Goal: Task Accomplishment & Management: Complete application form

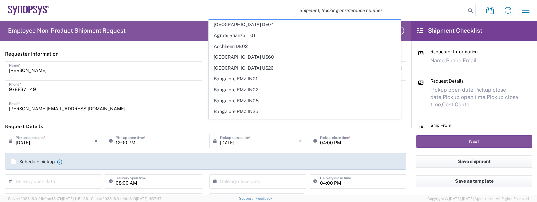
scroll to position [232, 0]
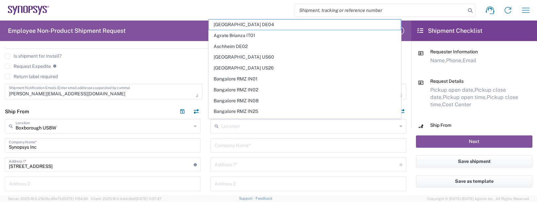
click at [89, 72] on div "Request Expedite If expedite is checked you will be unable to rate and book thi…" at bounding box center [206, 68] width 402 height 11
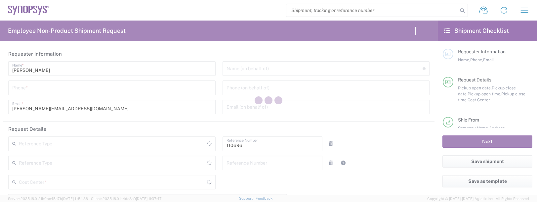
type input "Department"
type input "US01, FAC, SAFETY & 110696"
type input "[US_STATE]"
type input "[GEOGRAPHIC_DATA]"
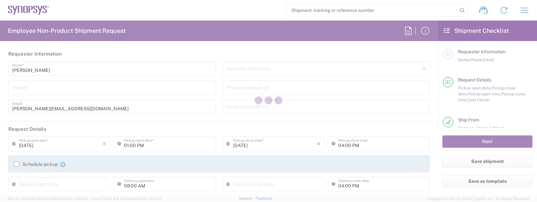
type input "Delivered at Place"
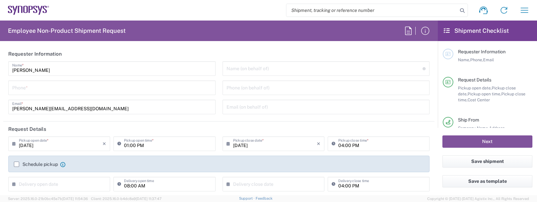
drag, startPoint x: 23, startPoint y: 88, endPoint x: 34, endPoint y: 81, distance: 13.2
click at [33, 82] on input "tel" at bounding box center [112, 87] width 200 height 12
type input "978"
type input "Boxborough US8W"
type input "9788371149"
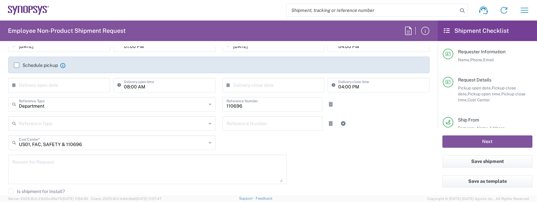
scroll to position [99, 0]
drag, startPoint x: 34, startPoint y: 181, endPoint x: 37, endPoint y: 174, distance: 7.3
click at [34, 179] on textarea at bounding box center [147, 168] width 271 height 25
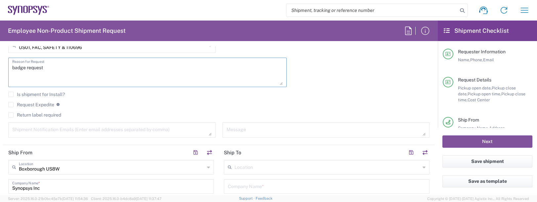
scroll to position [199, 0]
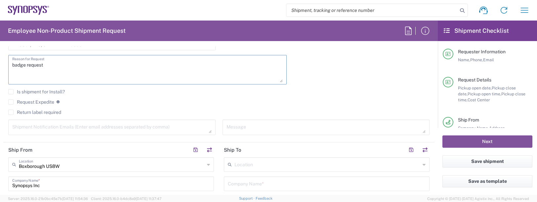
type textarea "badge request"
click at [14, 125] on textarea at bounding box center [112, 127] width 200 height 12
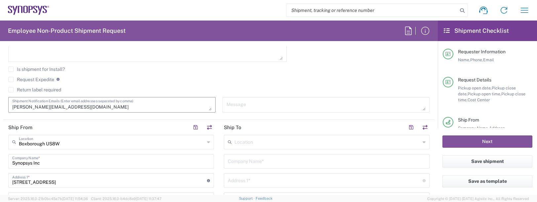
scroll to position [232, 0]
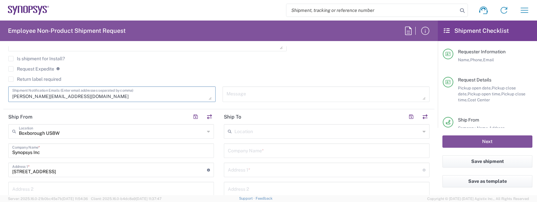
type textarea "[PERSON_NAME][EMAIL_ADDRESS][DOMAIN_NAME]"
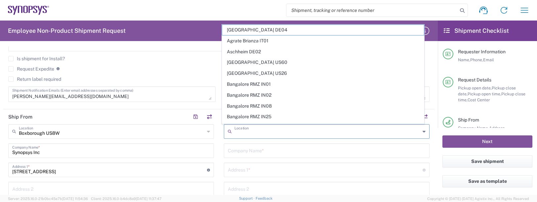
click at [251, 128] on input "text" at bounding box center [328, 131] width 186 height 12
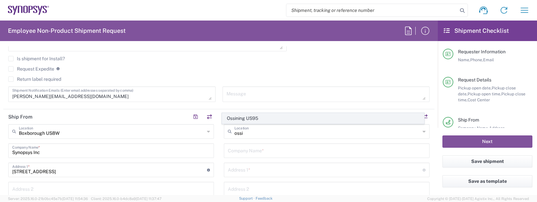
click at [239, 119] on span "Ossining US95" at bounding box center [323, 118] width 202 height 10
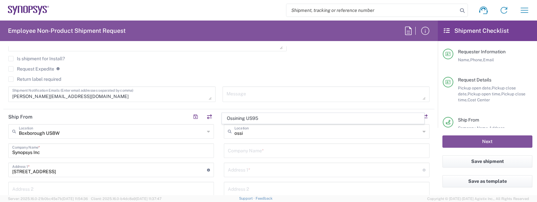
type input "Ossining US95"
type input "Synopsys Inc"
type input "[STREET_ADDRESS]"
type input "Suite 101"
type input "Ossining"
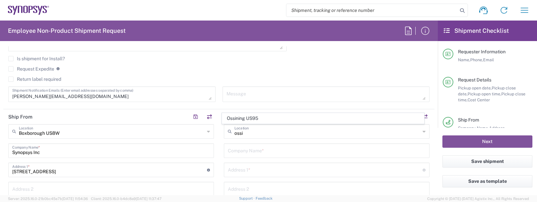
type input "[US_STATE]"
type input "10562"
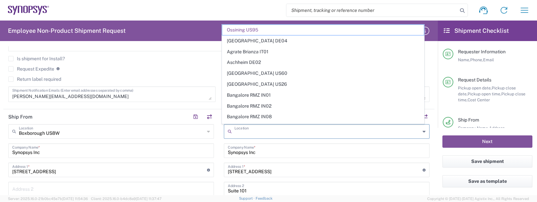
drag, startPoint x: 272, startPoint y: 130, endPoint x: 161, endPoint y: 120, distance: 110.9
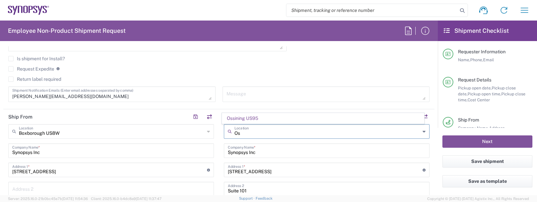
type input "O"
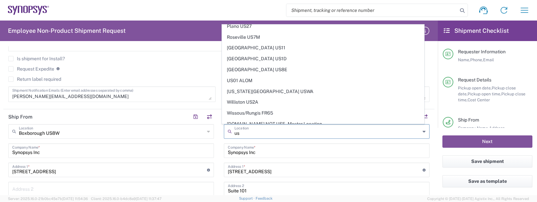
scroll to position [237, 0]
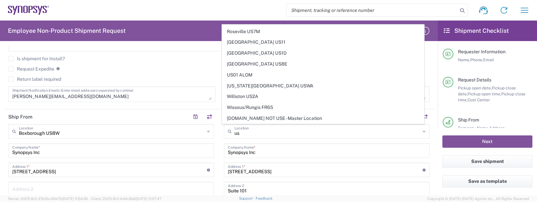
click at [204, 71] on agx-checkbox-control "Request Expedite If expedite is checked you will be unable to rate and book thi…" at bounding box center [219, 69] width 422 height 6
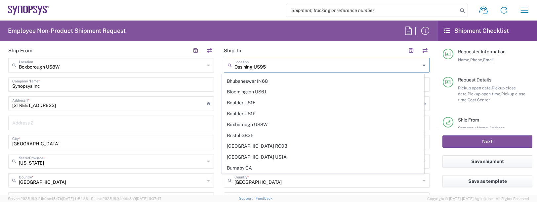
scroll to position [0, 0]
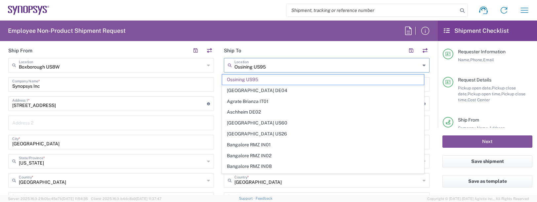
drag, startPoint x: 272, startPoint y: 67, endPoint x: 173, endPoint y: 58, distance: 98.7
click at [176, 58] on div "Ship From [GEOGRAPHIC_DATA] [GEOGRAPHIC_DATA] Location [GEOGRAPHIC_DATA] [GEOGR…" at bounding box center [218, 187] width 431 height 288
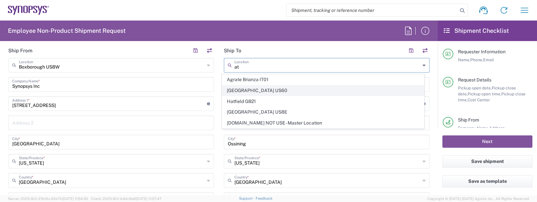
click at [246, 92] on span "[GEOGRAPHIC_DATA] US60" at bounding box center [323, 90] width 202 height 10
type input "[GEOGRAPHIC_DATA] US60"
type input "[STREET_ADDRESS]"
type input "Suite 325"
type input "[GEOGRAPHIC_DATA]"
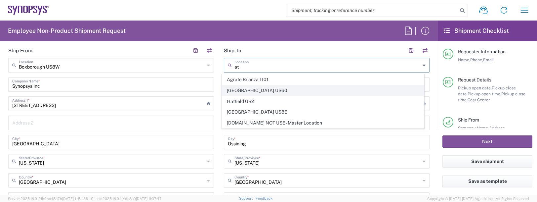
type input "[US_STATE]"
type input "30326"
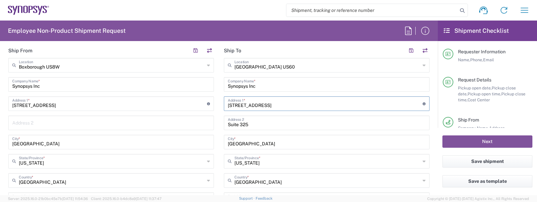
drag, startPoint x: 288, startPoint y: 103, endPoint x: 161, endPoint y: 104, distance: 127.4
click at [161, 104] on div "Ship From [GEOGRAPHIC_DATA] [GEOGRAPHIC_DATA] Location [GEOGRAPHIC_DATA] [GEOGR…" at bounding box center [218, 187] width 431 height 288
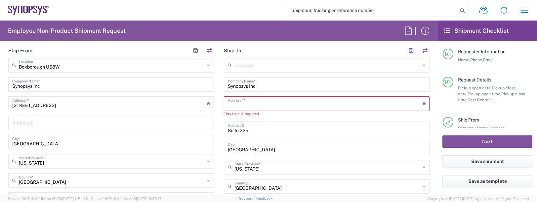
click at [249, 107] on input "text" at bounding box center [325, 103] width 195 height 12
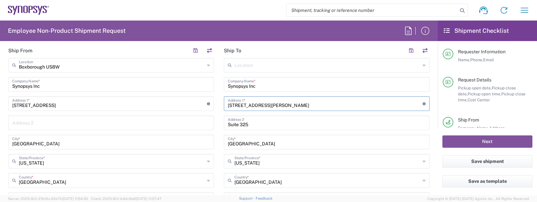
type input "[STREET_ADDRESS][PERSON_NAME]"
type input "[GEOGRAPHIC_DATA]"
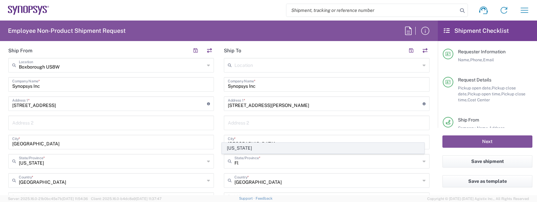
click at [251, 148] on span "[US_STATE]" at bounding box center [323, 148] width 202 height 10
type input "[US_STATE]"
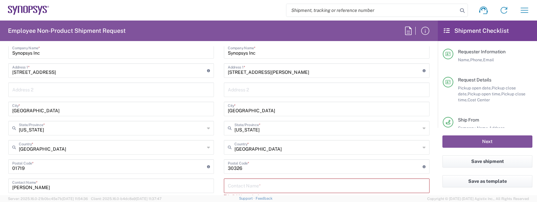
scroll to position [364, 0]
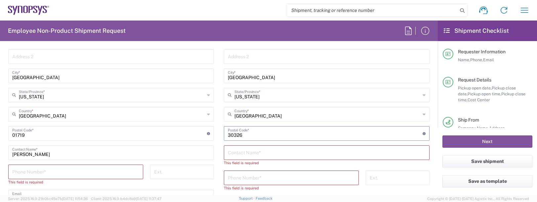
drag, startPoint x: 244, startPoint y: 137, endPoint x: 186, endPoint y: 133, distance: 58.3
click at [186, 133] on div "Ship From [GEOGRAPHIC_DATA] [GEOGRAPHIC_DATA] Location [GEOGRAPHIC_DATA] [GEOGR…" at bounding box center [218, 121] width 431 height 288
type input "33556"
click at [234, 153] on input "text" at bounding box center [327, 152] width 198 height 12
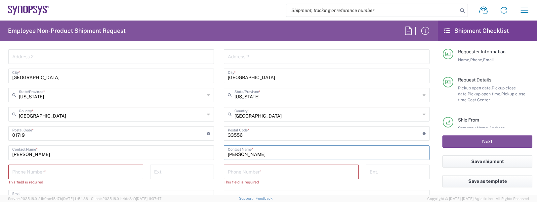
type input "[PERSON_NAME]"
click at [34, 175] on input "tel" at bounding box center [75, 171] width 127 height 12
type input "9788371149"
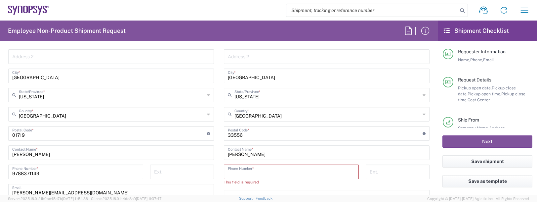
click at [240, 172] on input "tel" at bounding box center [291, 171] width 127 height 12
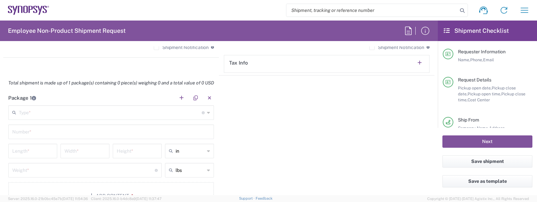
scroll to position [562, 0]
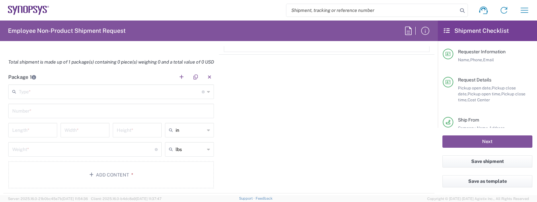
type input "8134477422"
click at [40, 87] on input "text" at bounding box center [110, 91] width 183 height 12
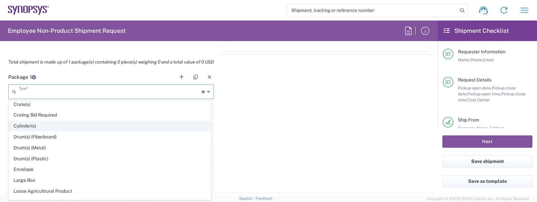
scroll to position [132, 0]
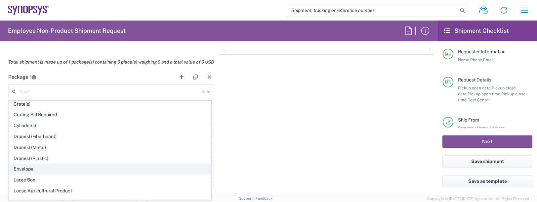
click at [29, 167] on span "Envelope" at bounding box center [110, 169] width 202 height 10
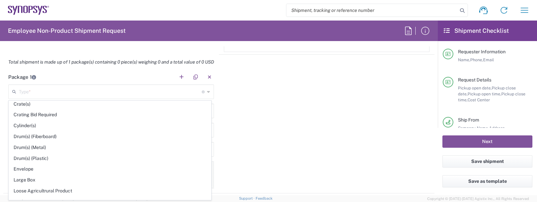
type input "Envelope"
type input "1"
type input "9.5"
type input "12.5"
type input "0.25"
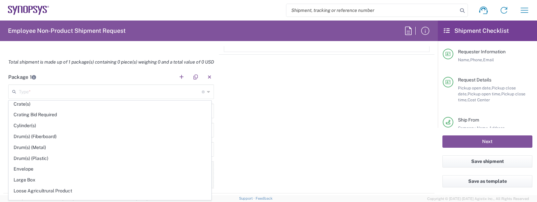
type input "1"
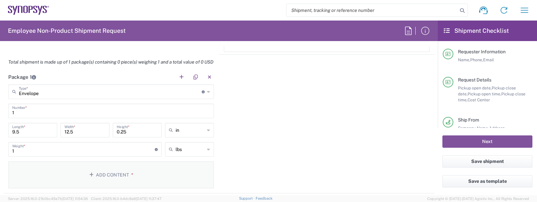
click at [60, 175] on button "Add Content *" at bounding box center [111, 174] width 206 height 27
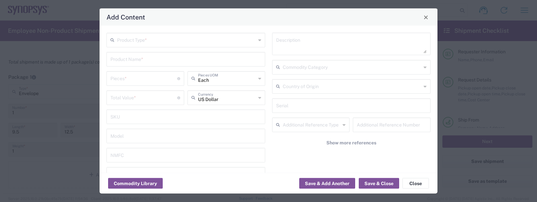
drag, startPoint x: 129, startPoint y: 36, endPoint x: 127, endPoint y: 47, distance: 10.4
click at [129, 36] on input "text" at bounding box center [186, 40] width 139 height 12
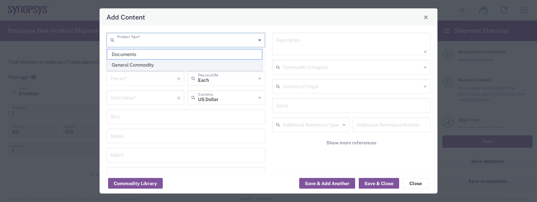
click at [123, 69] on span "General Commodity" at bounding box center [184, 65] width 155 height 10
type input "General Commodity"
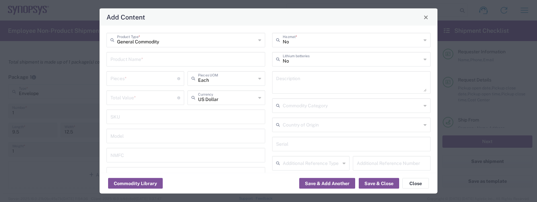
click at [133, 61] on input "text" at bounding box center [186, 59] width 151 height 12
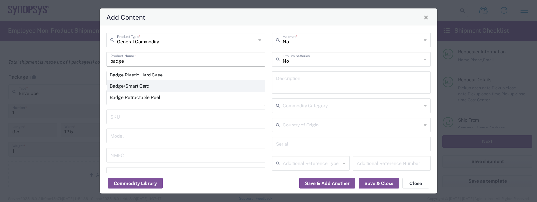
click at [136, 86] on div "Badge/Smart Card" at bounding box center [185, 85] width 157 height 11
type input "Badge/Smart Card"
type input "10.15"
type textarea "Badge/Smart Card"
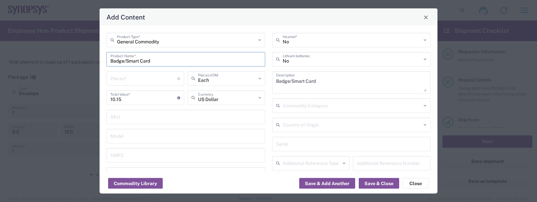
click at [123, 80] on input "number" at bounding box center [144, 78] width 67 height 12
type input "1"
click at [317, 184] on button "Save & Add Another" at bounding box center [327, 183] width 56 height 11
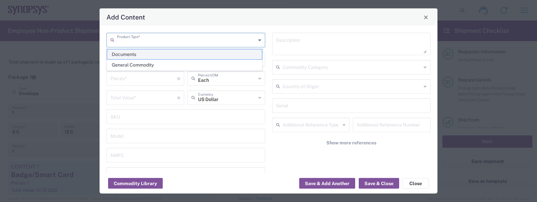
drag, startPoint x: 120, startPoint y: 42, endPoint x: 117, endPoint y: 53, distance: 11.2
click at [119, 42] on input "text" at bounding box center [186, 40] width 139 height 12
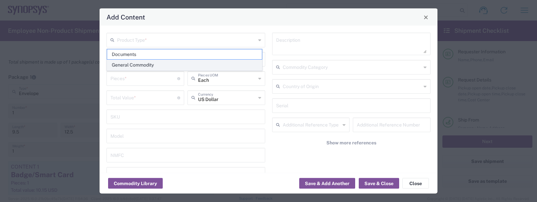
click at [117, 63] on span "General Commodity" at bounding box center [184, 65] width 155 height 10
type input "General Commodity"
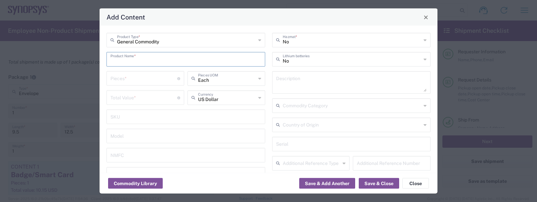
click at [117, 59] on input "text" at bounding box center [186, 59] width 151 height 12
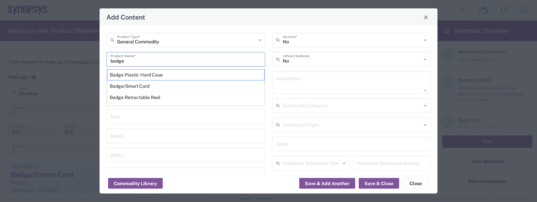
click at [128, 75] on div "Badge Plastic Hard Case" at bounding box center [185, 74] width 157 height 11
type input "Badge Plastic Hard Case"
type input "1.25"
type textarea "Badge Plastic Hard Case"
type input "[GEOGRAPHIC_DATA]"
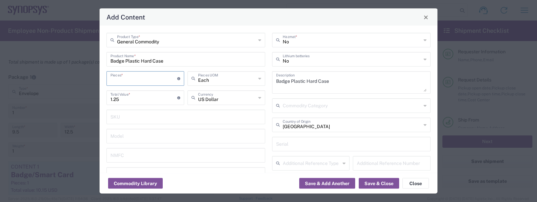
click at [125, 77] on input "number" at bounding box center [144, 78] width 67 height 12
type input "1"
click at [321, 183] on button "Save & Add Another" at bounding box center [327, 183] width 56 height 11
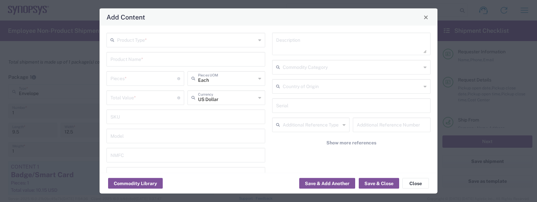
click at [122, 40] on input "text" at bounding box center [186, 40] width 139 height 12
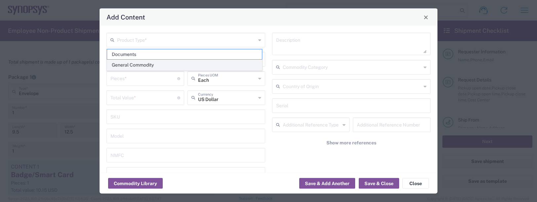
click at [117, 66] on span "General Commodity" at bounding box center [184, 65] width 155 height 10
type input "General Commodity"
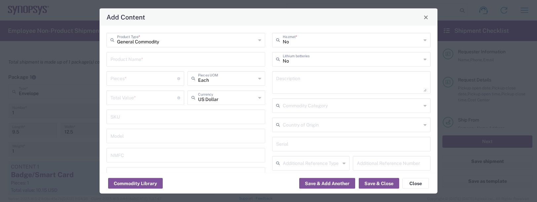
click at [116, 59] on input "text" at bounding box center [186, 59] width 151 height 12
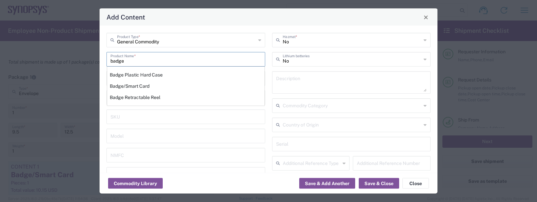
click at [124, 102] on div "Badge Retractable Reel" at bounding box center [185, 97] width 157 height 11
type input "Badge Retractable Reel"
type input "1.85"
type textarea "Badge Retractable Reel"
type input "[GEOGRAPHIC_DATA]"
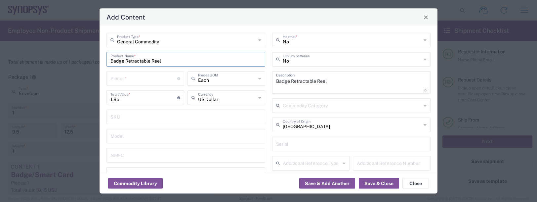
click at [122, 80] on input "number" at bounding box center [144, 78] width 67 height 12
type input "1"
click at [306, 184] on button "Save & Add Another" at bounding box center [327, 183] width 56 height 11
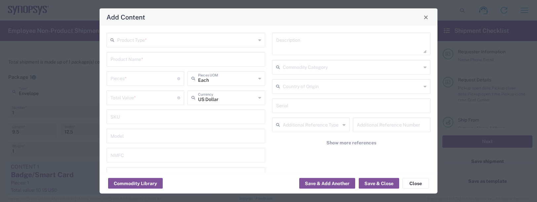
click at [135, 41] on input "text" at bounding box center [186, 40] width 139 height 12
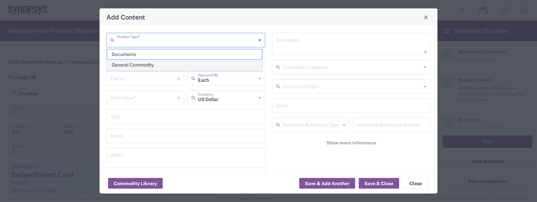
click at [125, 66] on span "General Commodity" at bounding box center [184, 65] width 155 height 10
type input "General Commodity"
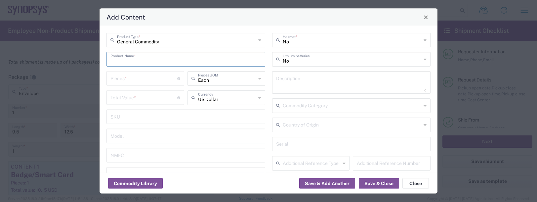
click at [126, 60] on input "text" at bounding box center [186, 59] width 151 height 12
click at [127, 73] on div "Lanyard" at bounding box center [185, 74] width 157 height 11
type input "Lanyard"
type input "1.7"
type textarea "Lanyard for ID Badge"
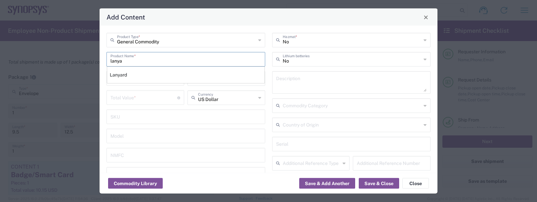
type input "[GEOGRAPHIC_DATA]"
click at [125, 78] on input "number" at bounding box center [144, 78] width 67 height 12
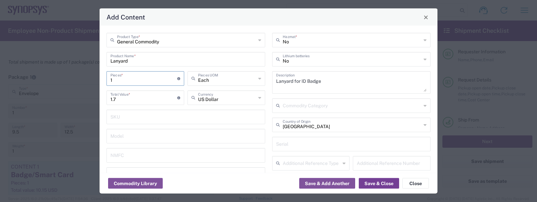
type input "1"
click at [377, 185] on button "Save & Close" at bounding box center [379, 183] width 40 height 11
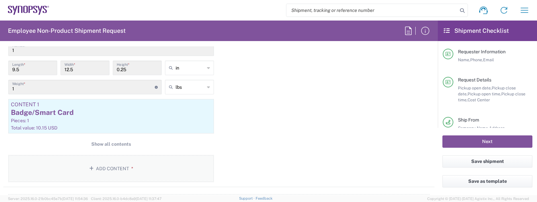
scroll to position [662, 0]
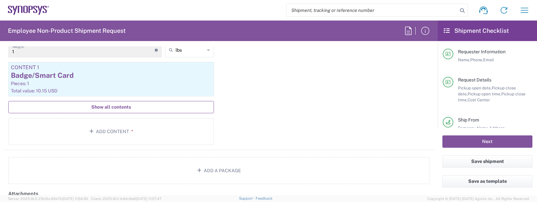
click at [112, 104] on span "Show all contents" at bounding box center [111, 107] width 40 height 6
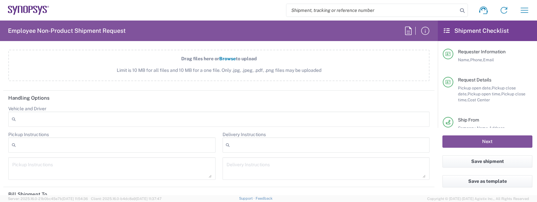
scroll to position [993, 0]
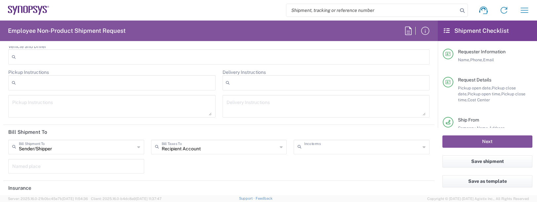
click at [341, 146] on input "text" at bounding box center [362, 147] width 116 height 12
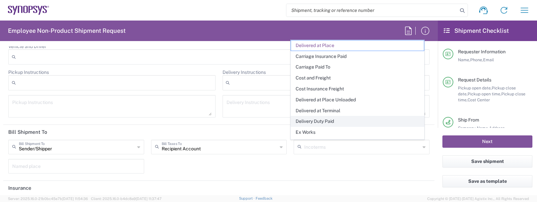
click at [318, 122] on span "Delivery Duty Paid" at bounding box center [357, 121] width 133 height 10
type input "Sender/Shipper"
type input "Delivery Duty Paid"
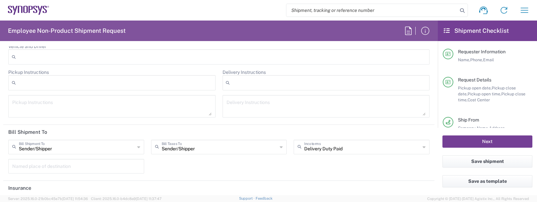
click at [509, 145] on button "Next" at bounding box center [488, 141] width 90 height 12
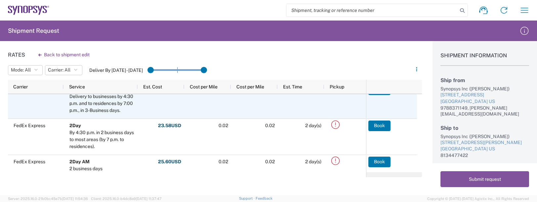
scroll to position [16, 0]
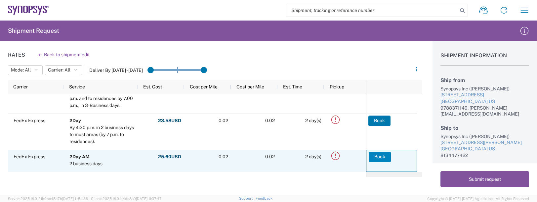
click at [379, 156] on button "Book" at bounding box center [380, 157] width 22 height 11
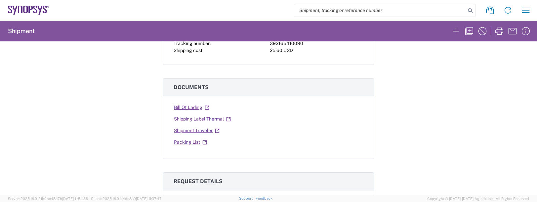
scroll to position [99, 0]
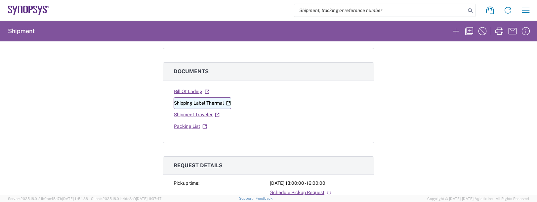
click at [208, 101] on link "Shipping Label Thermal" at bounding box center [203, 103] width 58 height 12
click at [528, 13] on icon "button" at bounding box center [526, 10] width 8 height 5
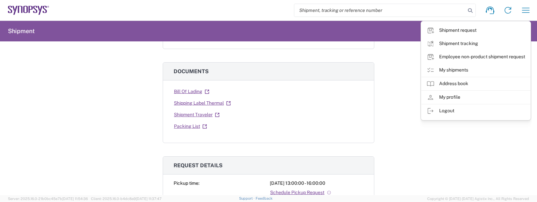
click at [455, 58] on link "Employee non-product shipment request" at bounding box center [476, 56] width 109 height 13
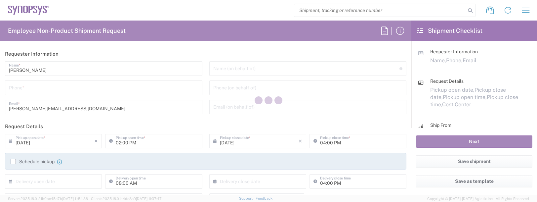
type input "US01, FAC, SAFETY & 110696"
type input "[US_STATE]"
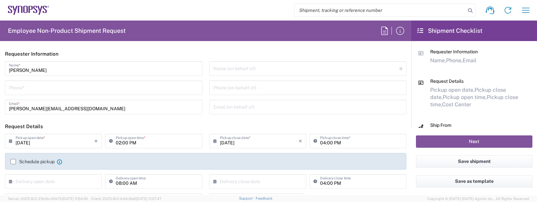
click at [399, 124] on header "Request Details" at bounding box center [206, 126] width 412 height 15
click at [20, 89] on input "tel" at bounding box center [104, 87] width 190 height 12
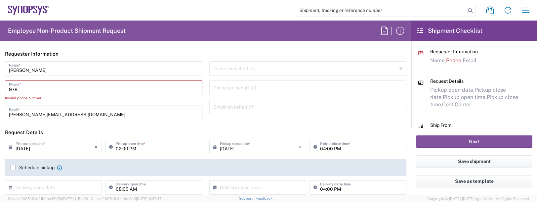
click at [45, 86] on input "978" at bounding box center [104, 87] width 190 height 12
type input "9788371149"
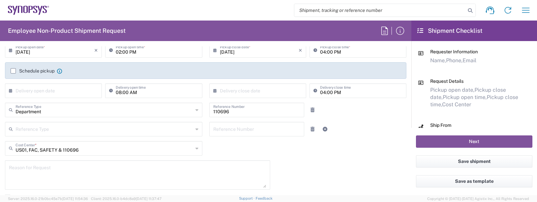
scroll to position [99, 0]
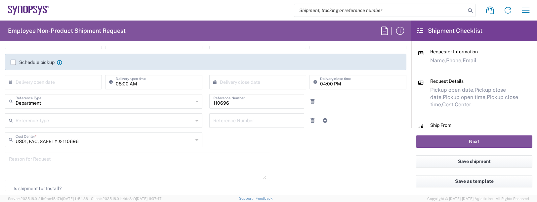
click at [35, 162] on textarea at bounding box center [137, 166] width 257 height 25
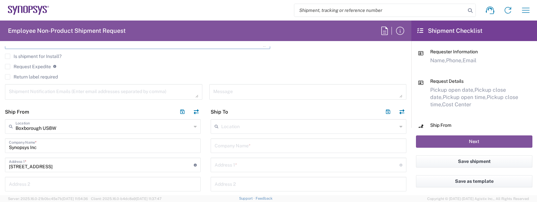
scroll to position [232, 0]
type textarea "badge request"
click at [37, 92] on textarea at bounding box center [104, 92] width 190 height 12
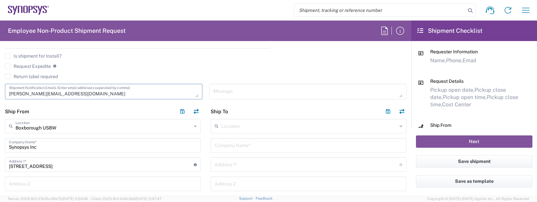
type textarea "[PERSON_NAME][EMAIL_ADDRESS][DOMAIN_NAME]"
click at [228, 125] on input "text" at bounding box center [309, 126] width 176 height 12
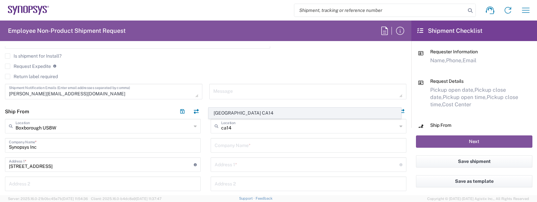
click at [248, 109] on span "[GEOGRAPHIC_DATA] CA14" at bounding box center [305, 113] width 192 height 10
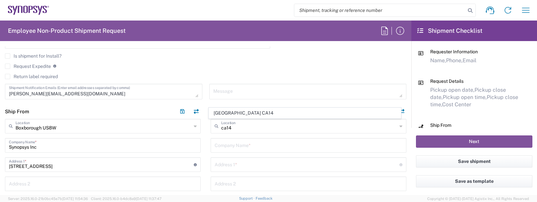
type input "[GEOGRAPHIC_DATA] CA14"
type input "Synopsys Canada ULC"
type input "[STREET_ADDRESS]"
type input "Suite 401"
type input "[GEOGRAPHIC_DATA]"
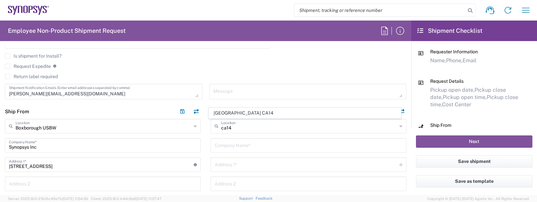
type input "[GEOGRAPHIC_DATA]"
type input "K2K 3K2"
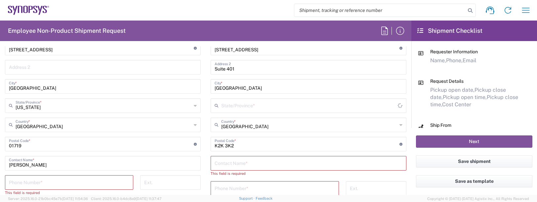
scroll to position [364, 0]
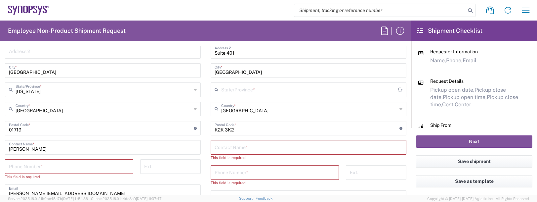
type input "[GEOGRAPHIC_DATA]"
click at [222, 147] on input "text" at bounding box center [309, 147] width 188 height 12
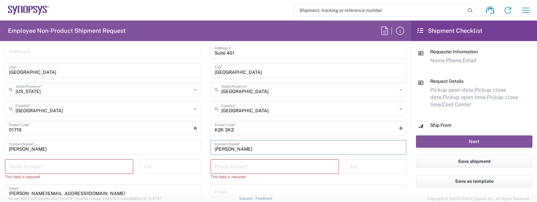
type input "[PERSON_NAME]"
click at [37, 167] on input "tel" at bounding box center [69, 166] width 120 height 12
type input "9788371149"
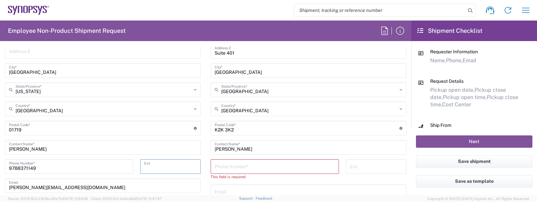
click at [233, 164] on input "tel" at bounding box center [275, 166] width 120 height 12
type input "9788371149"
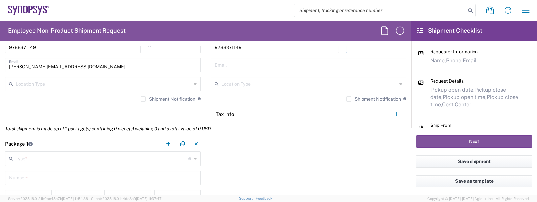
scroll to position [496, 0]
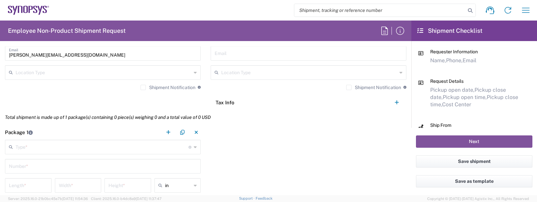
click at [31, 145] on input "text" at bounding box center [102, 147] width 173 height 12
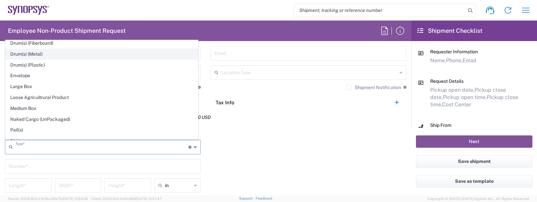
scroll to position [165, 0]
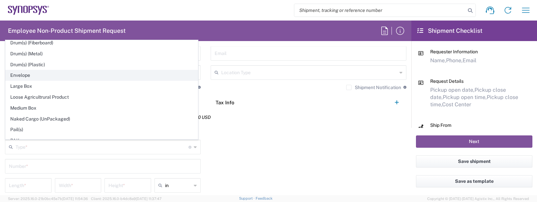
click at [23, 77] on span "Envelope" at bounding box center [102, 75] width 192 height 10
type input "Envelope"
type input "1"
type input "9.5"
type input "12.5"
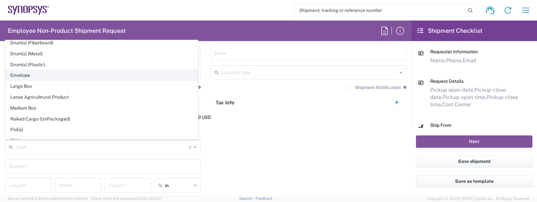
type input "0.25"
type input "1"
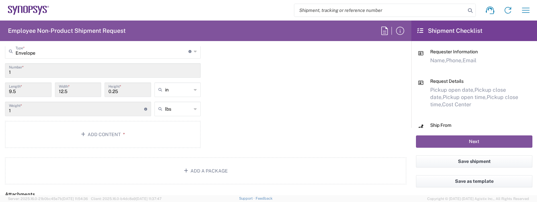
scroll to position [596, 0]
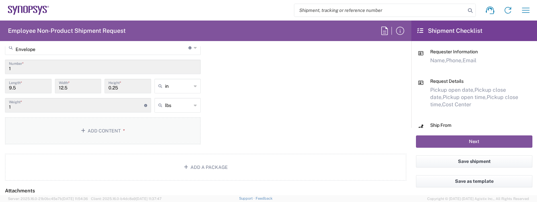
click at [84, 125] on button "Add Content *" at bounding box center [103, 130] width 196 height 27
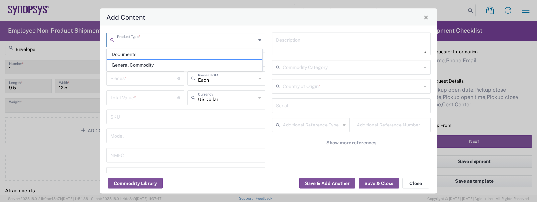
click at [133, 38] on input "text" at bounding box center [186, 40] width 139 height 12
click at [128, 67] on span "General Commodity" at bounding box center [184, 65] width 155 height 10
type input "General Commodity"
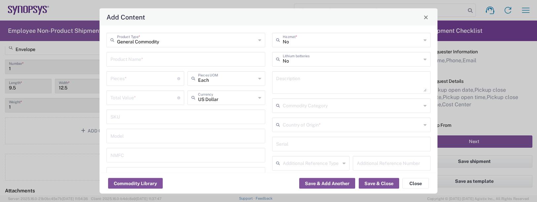
click at [129, 62] on input "text" at bounding box center [186, 59] width 151 height 12
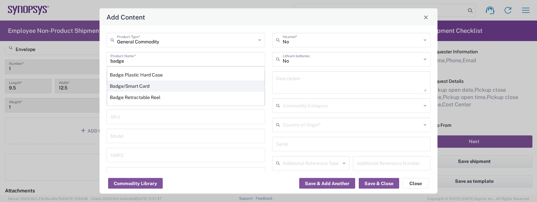
click at [132, 85] on div "Badge/Smart Card" at bounding box center [185, 85] width 157 height 11
type input "Badge/Smart Card"
type input "10.15"
type textarea "Badge/Smart Card"
type input "8523.52.0090"
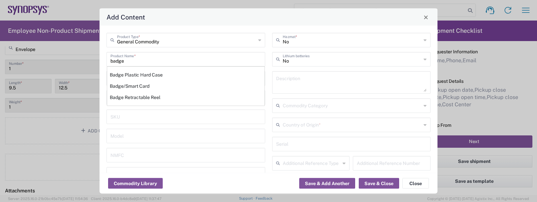
type input "BIS"
type input "EAR99"
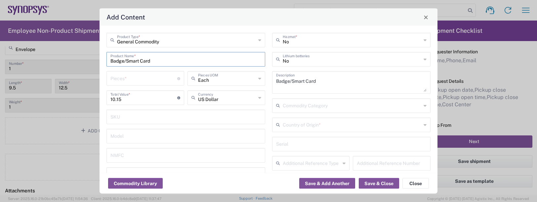
type input "NLR - No License Required"
click at [129, 74] on input "number" at bounding box center [144, 78] width 67 height 12
type input "1"
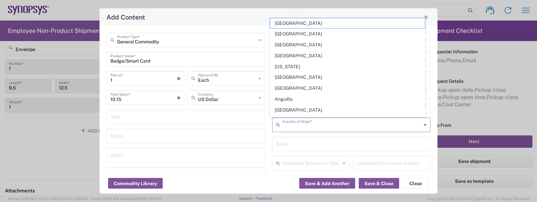
click at [294, 128] on input "text" at bounding box center [352, 124] width 139 height 12
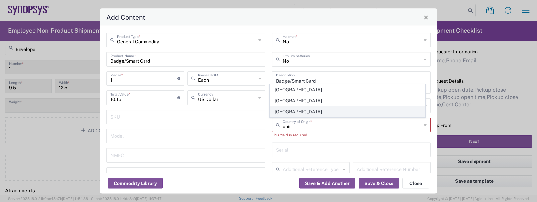
click at [302, 113] on span "[GEOGRAPHIC_DATA]" at bounding box center [347, 112] width 155 height 10
type input "[GEOGRAPHIC_DATA]"
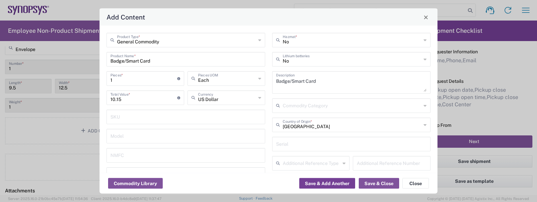
click at [318, 185] on button "Save & Add Another" at bounding box center [327, 183] width 56 height 11
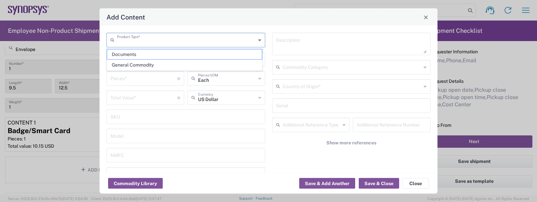
drag, startPoint x: 137, startPoint y: 36, endPoint x: 138, endPoint y: 45, distance: 9.3
click at [138, 36] on input "text" at bounding box center [186, 40] width 139 height 12
click at [131, 70] on span "General Commodity" at bounding box center [184, 65] width 155 height 10
type input "General Commodity"
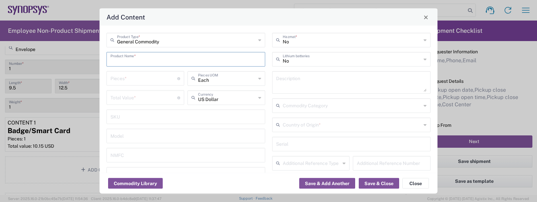
click at [129, 60] on input "text" at bounding box center [186, 59] width 151 height 12
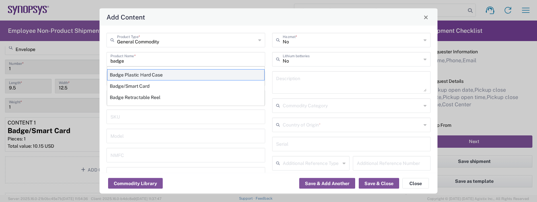
click at [143, 77] on div "Badge Plastic Hard Case" at bounding box center [185, 74] width 157 height 11
type input "Badge Plastic Hard Case"
type input "1.25"
type textarea "Badge Plastic Hard Case"
type input "[GEOGRAPHIC_DATA]"
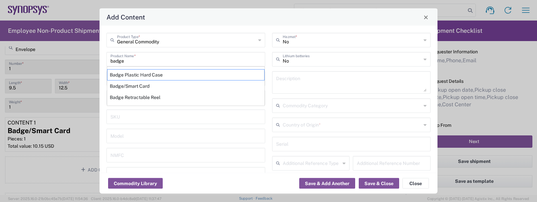
type input "4202.32.0000"
type input "BIS"
type input "EAR99"
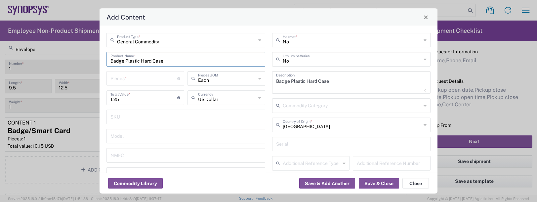
type input "NLR - No License Required"
click at [131, 77] on input "number" at bounding box center [144, 78] width 67 height 12
type input "1"
click at [333, 184] on button "Save & Add Another" at bounding box center [327, 183] width 56 height 11
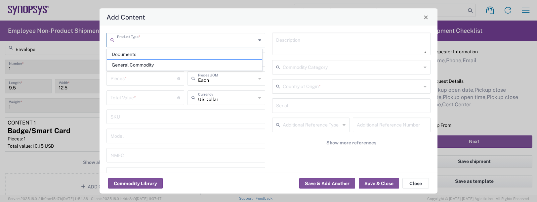
click at [129, 43] on input "text" at bounding box center [186, 40] width 139 height 12
click at [132, 64] on span "General Commodity" at bounding box center [184, 65] width 155 height 10
type input "General Commodity"
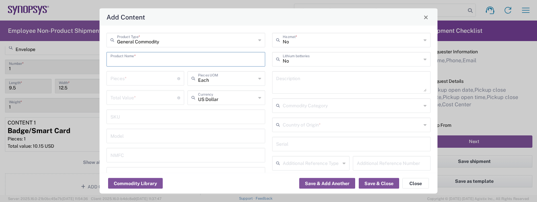
click at [132, 64] on input "text" at bounding box center [186, 59] width 151 height 12
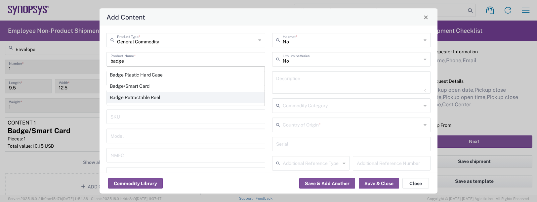
click at [139, 97] on div "Badge Retractable Reel" at bounding box center [185, 97] width 157 height 11
type input "Badge Retractable Reel"
type input "1.85"
type textarea "Badge Retractable Reel"
type input "[GEOGRAPHIC_DATA]"
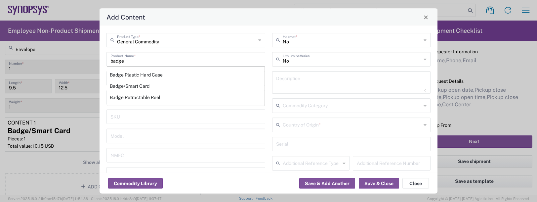
type input "7326.90.8695"
type input "BIS"
type input "EAR99"
type input "7326.90.9010"
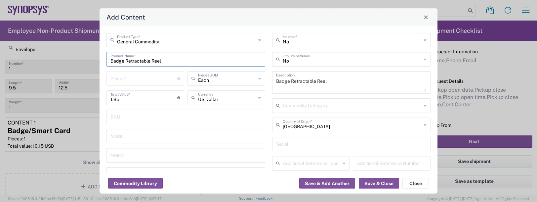
type input "NLR - No License Required"
click at [130, 76] on input "number" at bounding box center [144, 78] width 67 height 12
type input "1"
click at [324, 180] on button "Save & Add Another" at bounding box center [327, 183] width 56 height 11
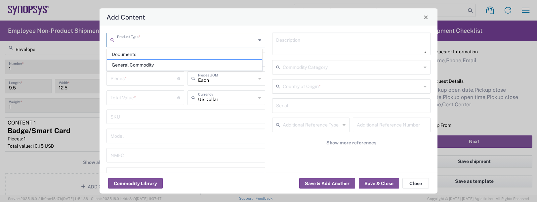
click at [124, 40] on input "text" at bounding box center [186, 40] width 139 height 12
click at [136, 69] on span "General Commodity" at bounding box center [184, 65] width 155 height 10
type input "General Commodity"
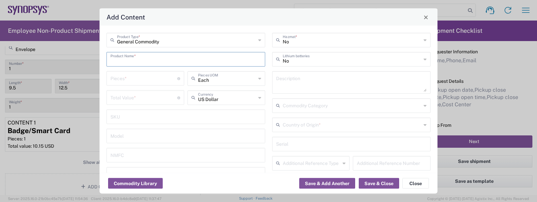
click at [131, 61] on input "text" at bounding box center [186, 59] width 151 height 12
click at [129, 74] on div "Lanyard" at bounding box center [185, 74] width 157 height 11
type input "Lanyard"
type input "1.7"
type textarea "Lanyard for ID Badge"
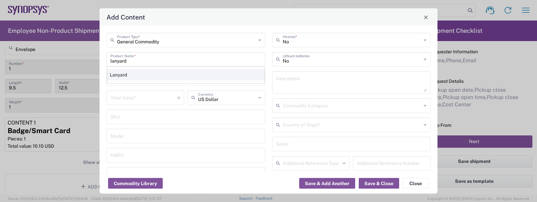
type input "[GEOGRAPHIC_DATA]"
type input "5609.00.3000"
type input "BIS"
type input "EAR99"
type input "NLR - No License Required"
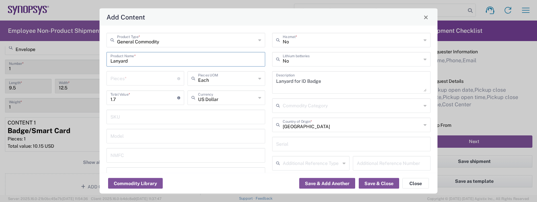
click at [129, 74] on input "number" at bounding box center [144, 78] width 67 height 12
type input "1"
click at [380, 186] on button "Save & Close" at bounding box center [379, 183] width 40 height 11
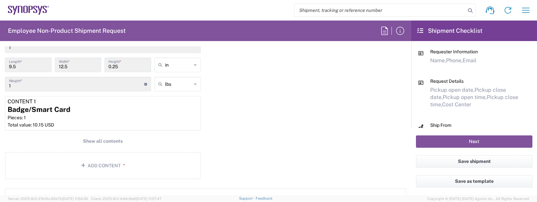
scroll to position [629, 0]
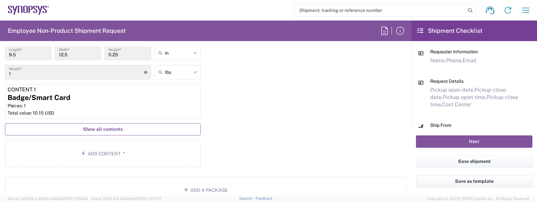
click at [108, 134] on button "Show all contents" at bounding box center [103, 129] width 196 height 12
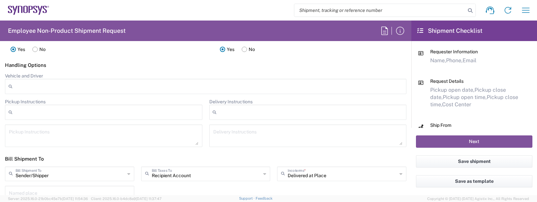
scroll to position [1059, 0]
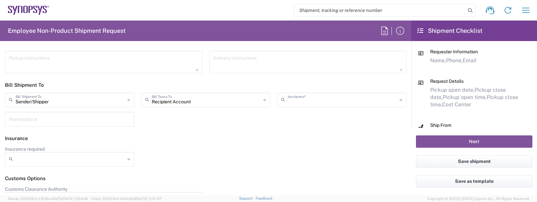
click at [294, 98] on input "text" at bounding box center [343, 100] width 110 height 12
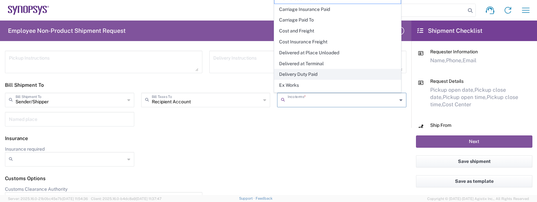
click at [309, 74] on span "Delivery Duty Paid" at bounding box center [338, 74] width 126 height 10
type input "Sender/Shipper"
type input "Delivery Duty Paid"
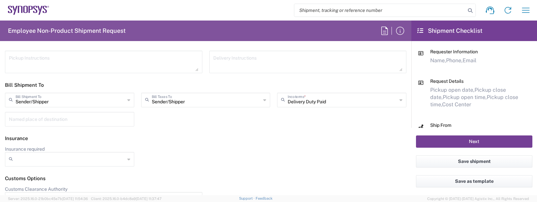
click at [471, 137] on button "Next" at bounding box center [474, 141] width 116 height 12
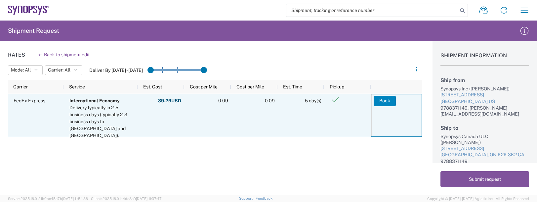
click at [385, 101] on button "Book" at bounding box center [385, 101] width 22 height 11
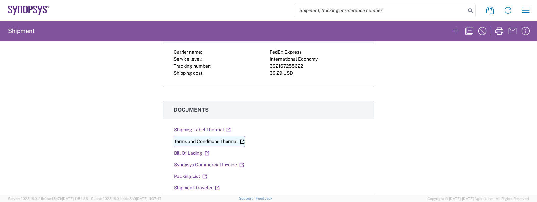
scroll to position [66, 0]
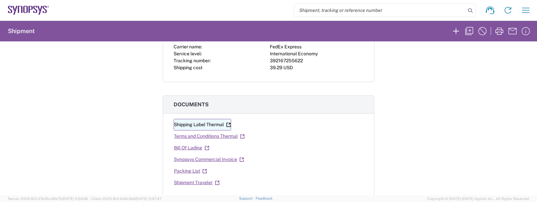
click at [174, 125] on link "Shipping Label Thermal" at bounding box center [203, 125] width 58 height 12
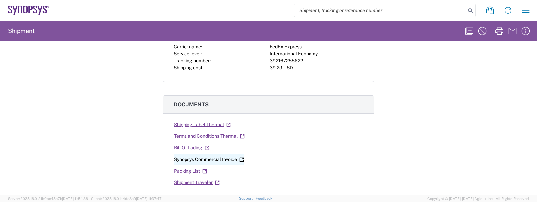
click at [192, 160] on link "Synopsys Commercial Invoice" at bounding box center [209, 160] width 71 height 12
